Goal: Task Accomplishment & Management: Use online tool/utility

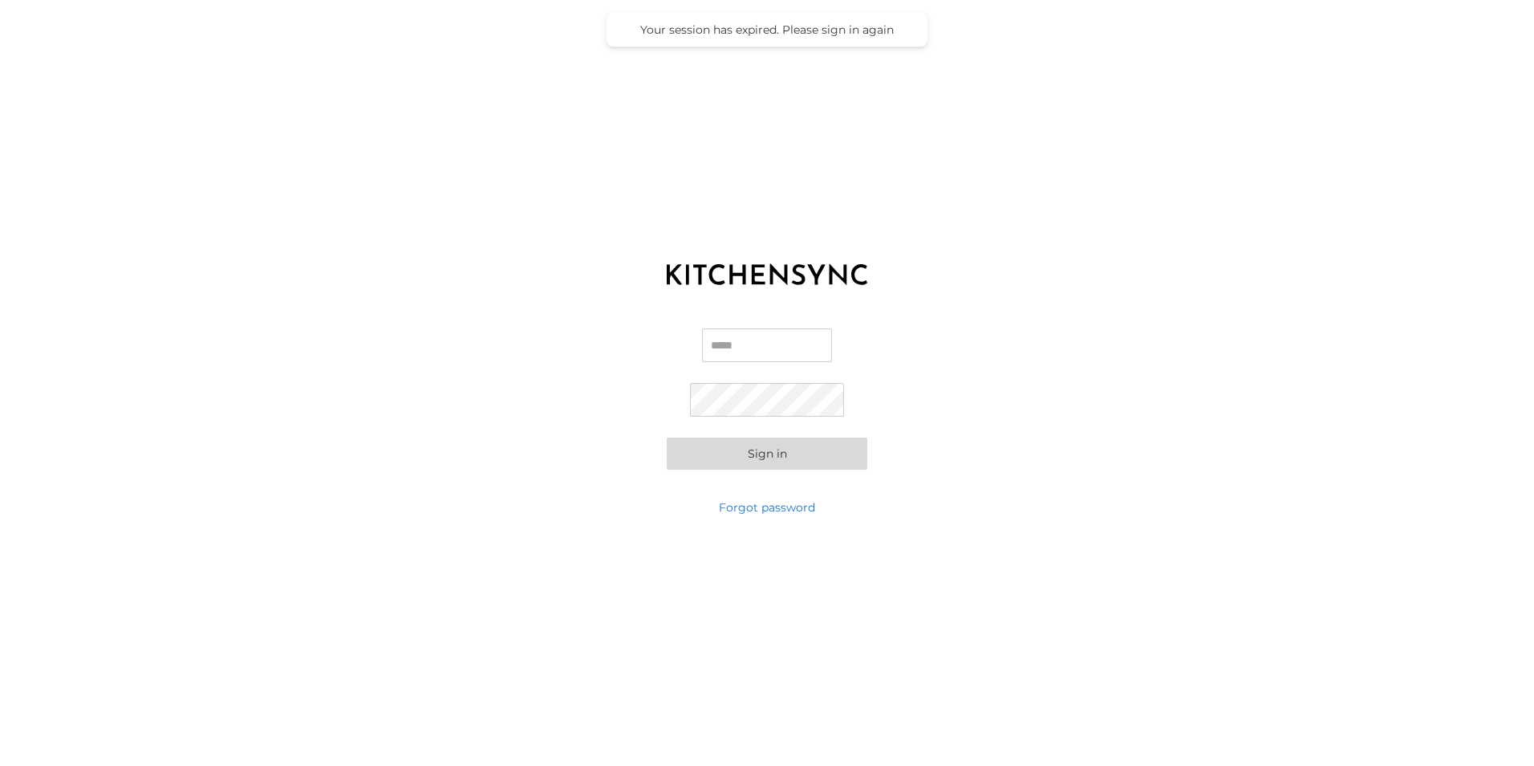
type input "**********"
click at [754, 458] on button "Sign in" at bounding box center [767, 453] width 201 height 32
